Goal: Navigation & Orientation: Find specific page/section

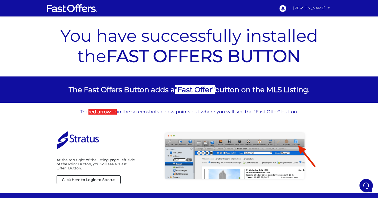
click at [327, 6] on link "[PERSON_NAME]" at bounding box center [311, 8] width 41 height 10
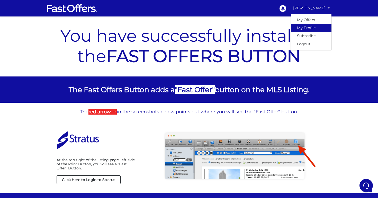
click at [314, 29] on link "My Profile" at bounding box center [311, 28] width 41 height 8
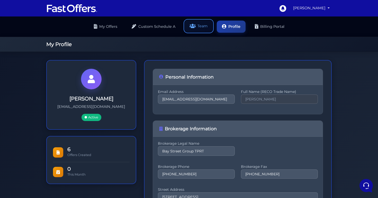
click at [206, 21] on link "Team" at bounding box center [199, 26] width 28 height 12
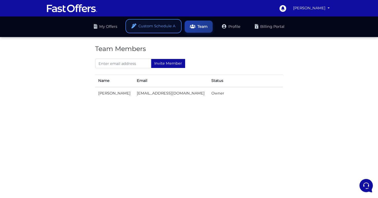
click at [161, 22] on link "Custom Schedule A" at bounding box center [153, 26] width 54 height 12
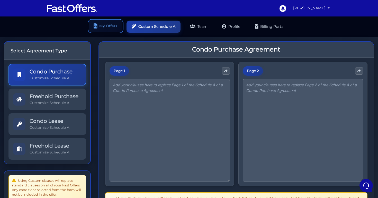
click at [105, 24] on link "My Offers" at bounding box center [106, 26] width 34 height 12
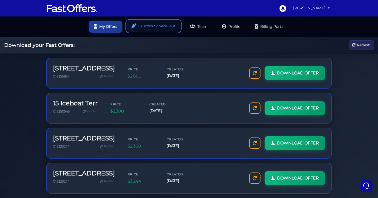
click at [136, 22] on link "Custom Schedule A" at bounding box center [153, 26] width 54 height 12
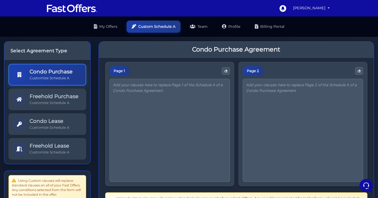
click at [212, 15] on nav "Eren Furat My Offers My Profile Subscribe" at bounding box center [189, 8] width 378 height 16
click at [202, 20] on link "Team" at bounding box center [199, 26] width 28 height 12
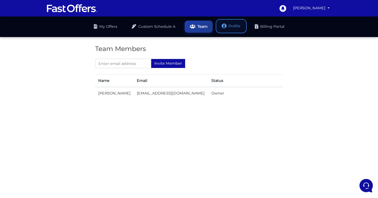
click at [241, 20] on link "Profile" at bounding box center [231, 26] width 29 height 12
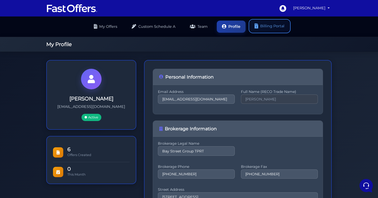
click at [263, 22] on link "Billing Portal" at bounding box center [270, 26] width 40 height 12
